Goal: Find specific page/section: Find specific page/section

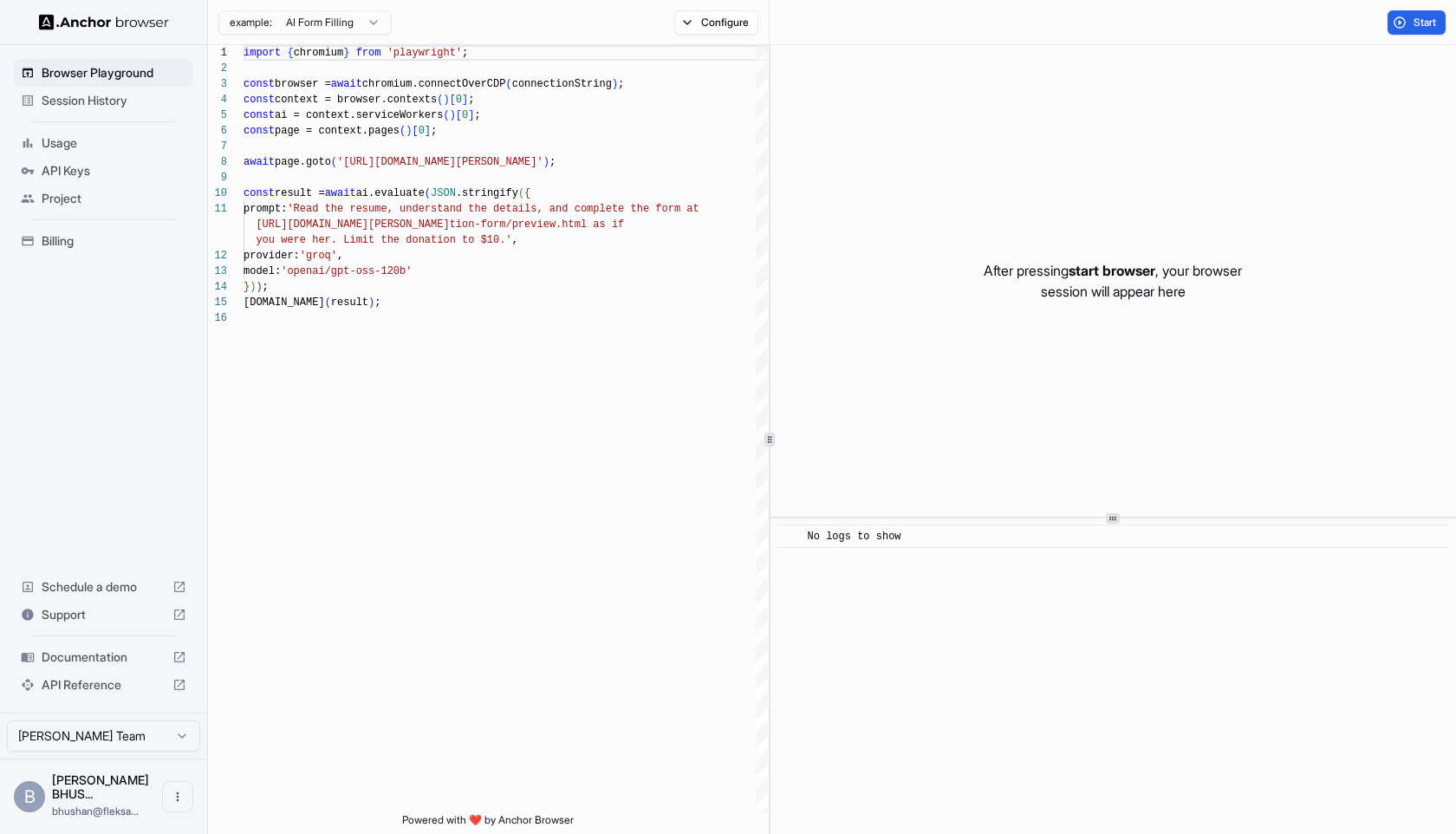
scroll to position [156, 0]
click at [180, 651] on icon at bounding box center [180, 657] width 14 height 14
click at [86, 654] on span "Documentation" at bounding box center [104, 657] width 124 height 18
click at [111, 171] on span "API Keys" at bounding box center [113, 171] width 144 height 18
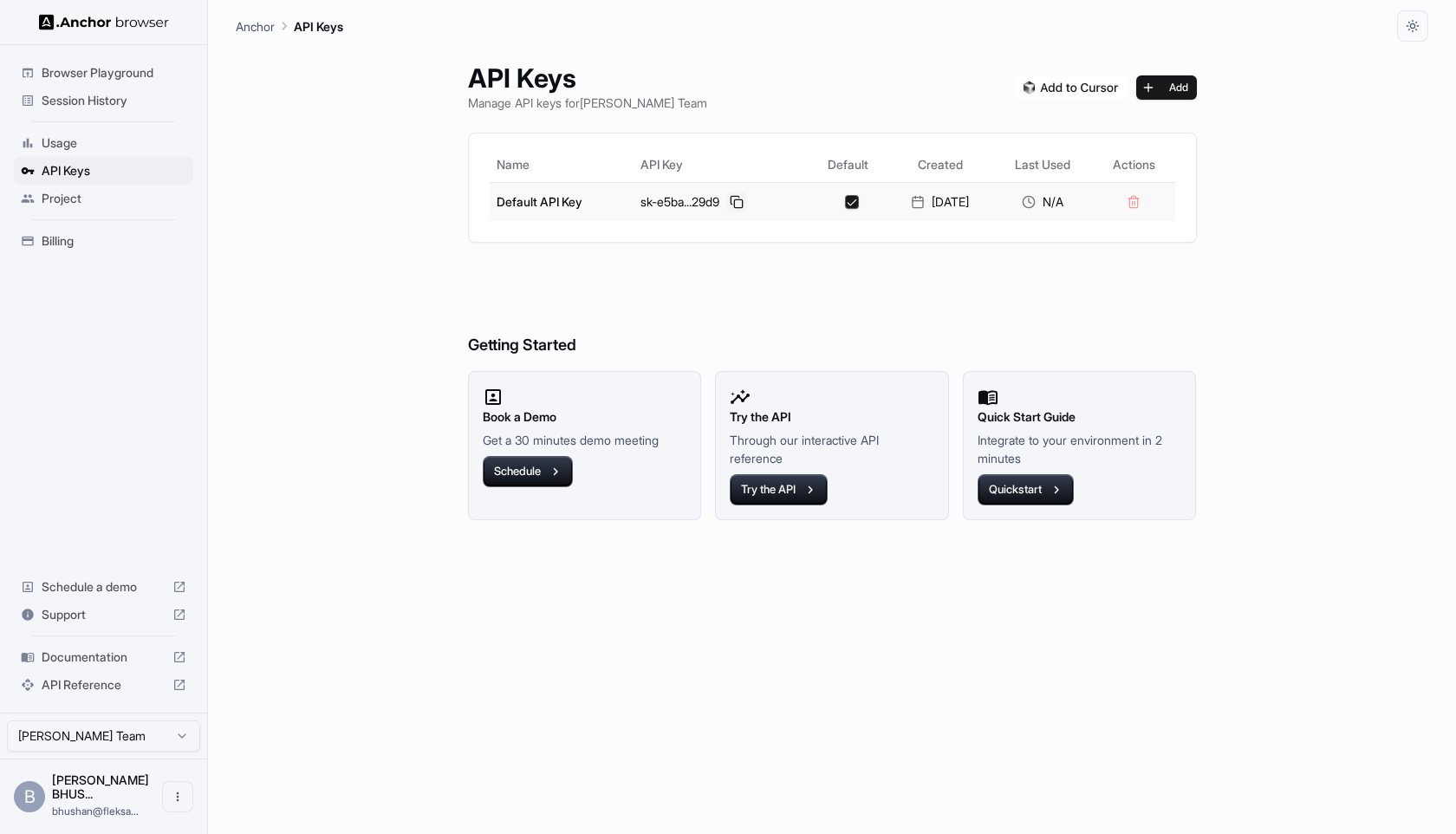
click at [726, 205] on button at bounding box center [736, 201] width 20 height 20
